Goal: Navigation & Orientation: Find specific page/section

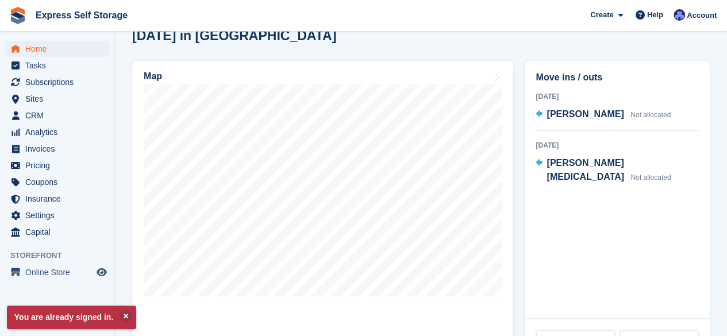
scroll to position [331, 0]
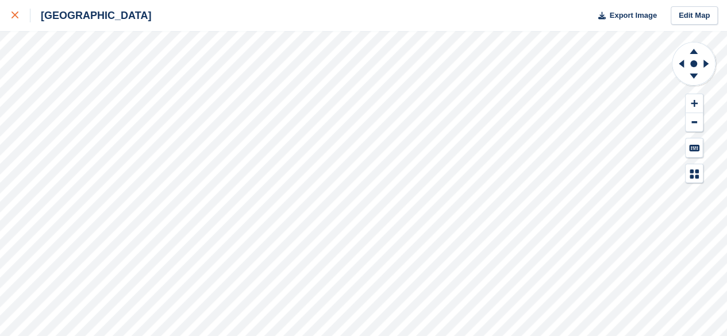
click at [18, 19] on div at bounding box center [20, 16] width 19 height 14
